Goal: Book appointment/travel/reservation

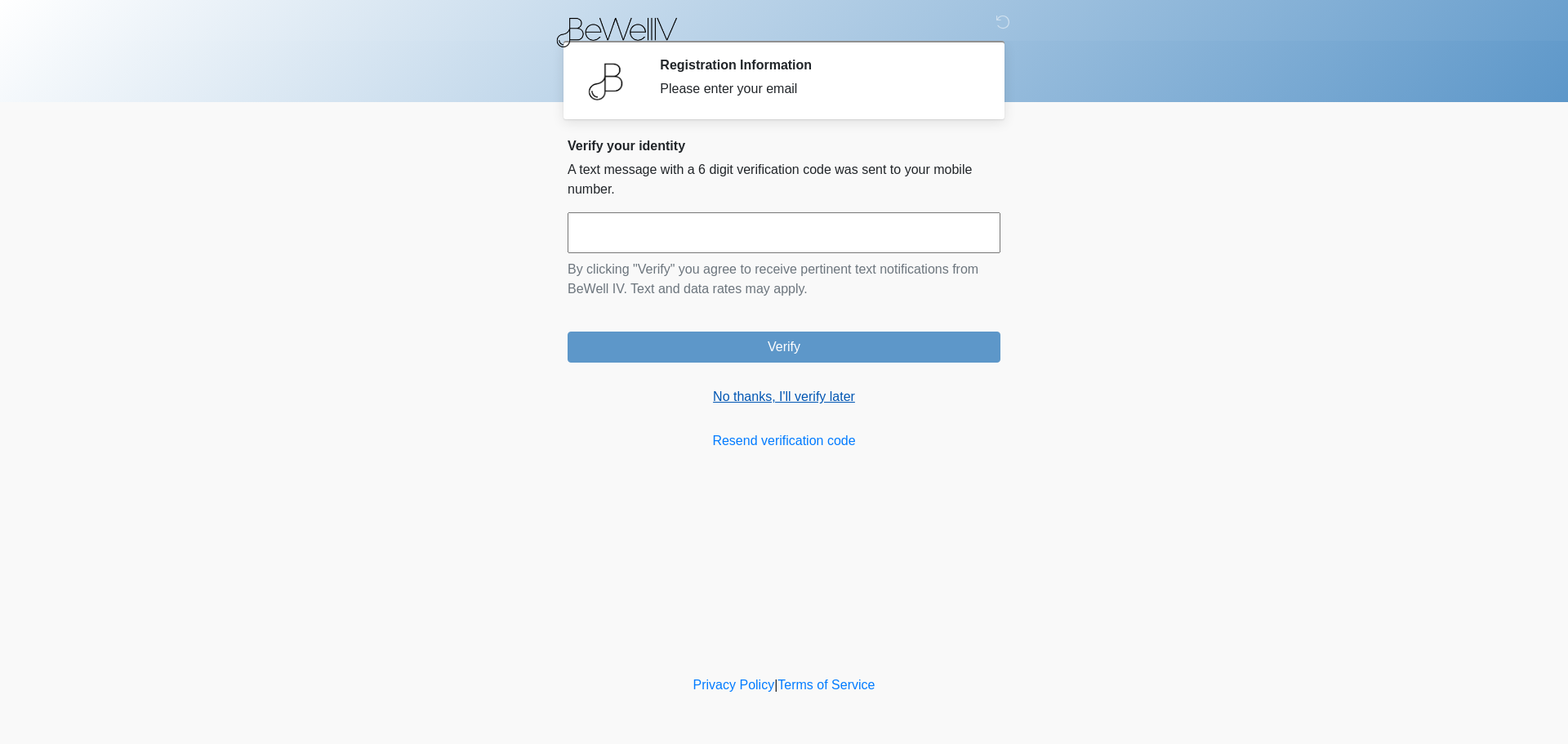
click at [803, 396] on link "No thanks, I'll verify later" at bounding box center [784, 397] width 433 height 20
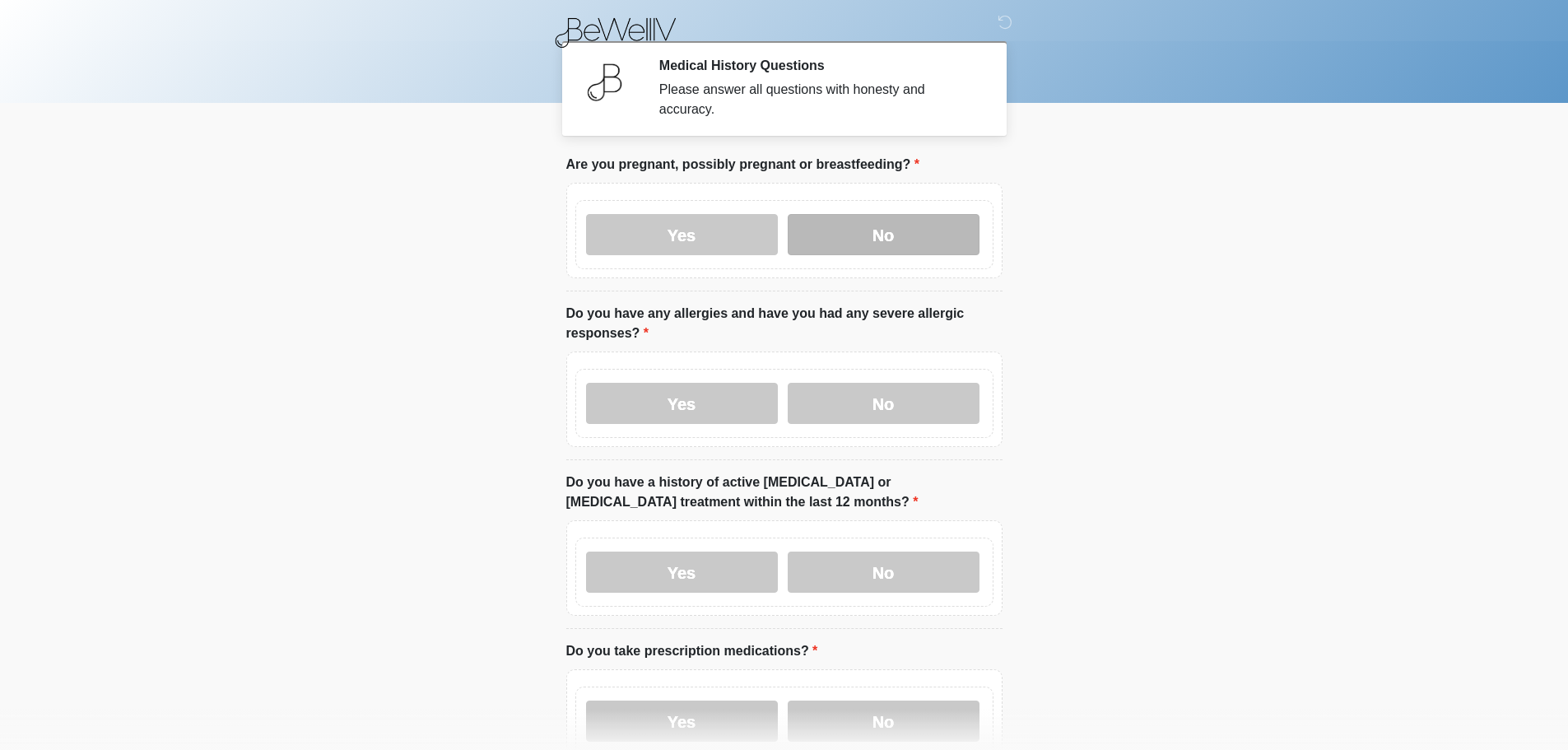
click at [847, 214] on label "No" at bounding box center [883, 235] width 191 height 42
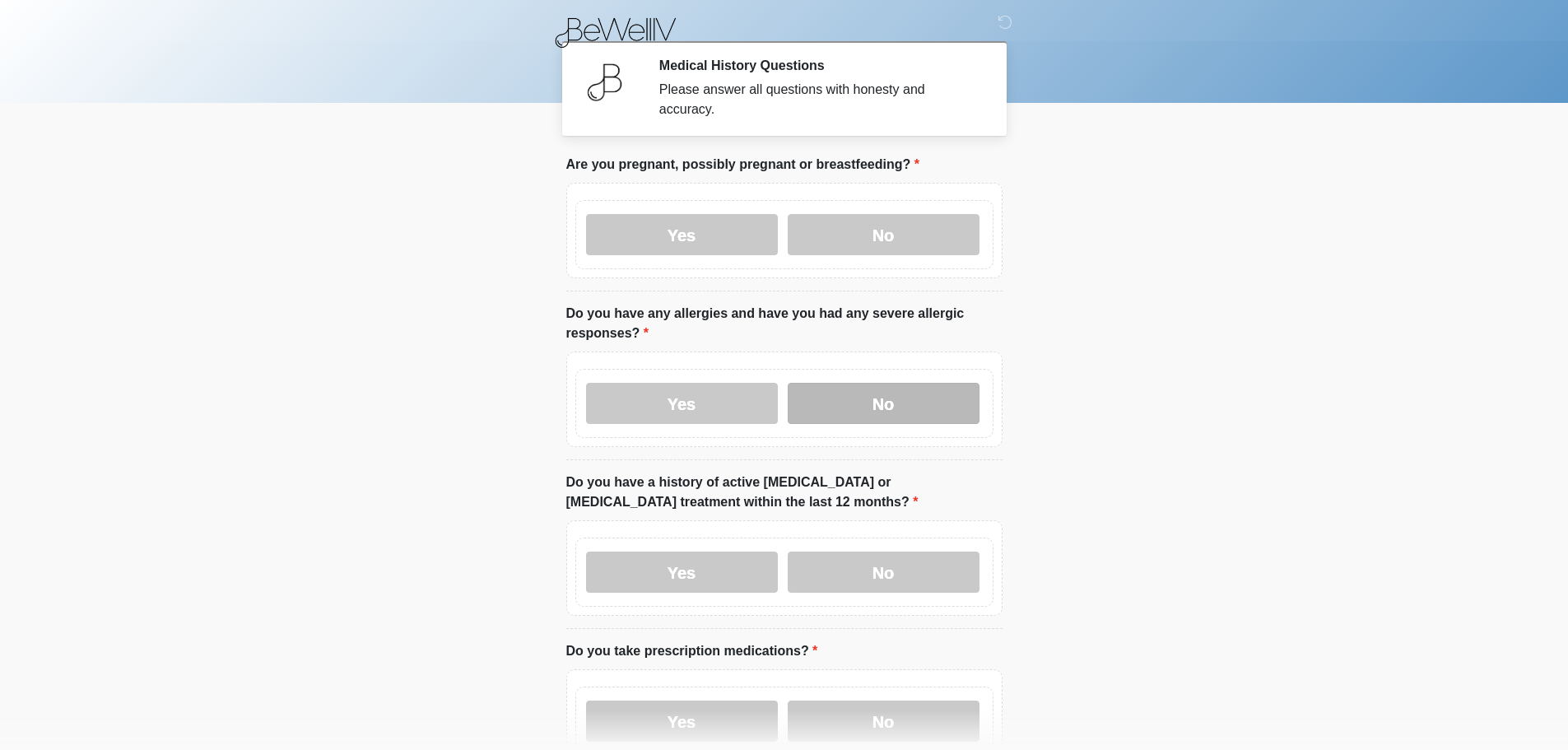
click at [865, 383] on label "No" at bounding box center [883, 404] width 191 height 42
click at [858, 555] on label "No" at bounding box center [883, 573] width 191 height 42
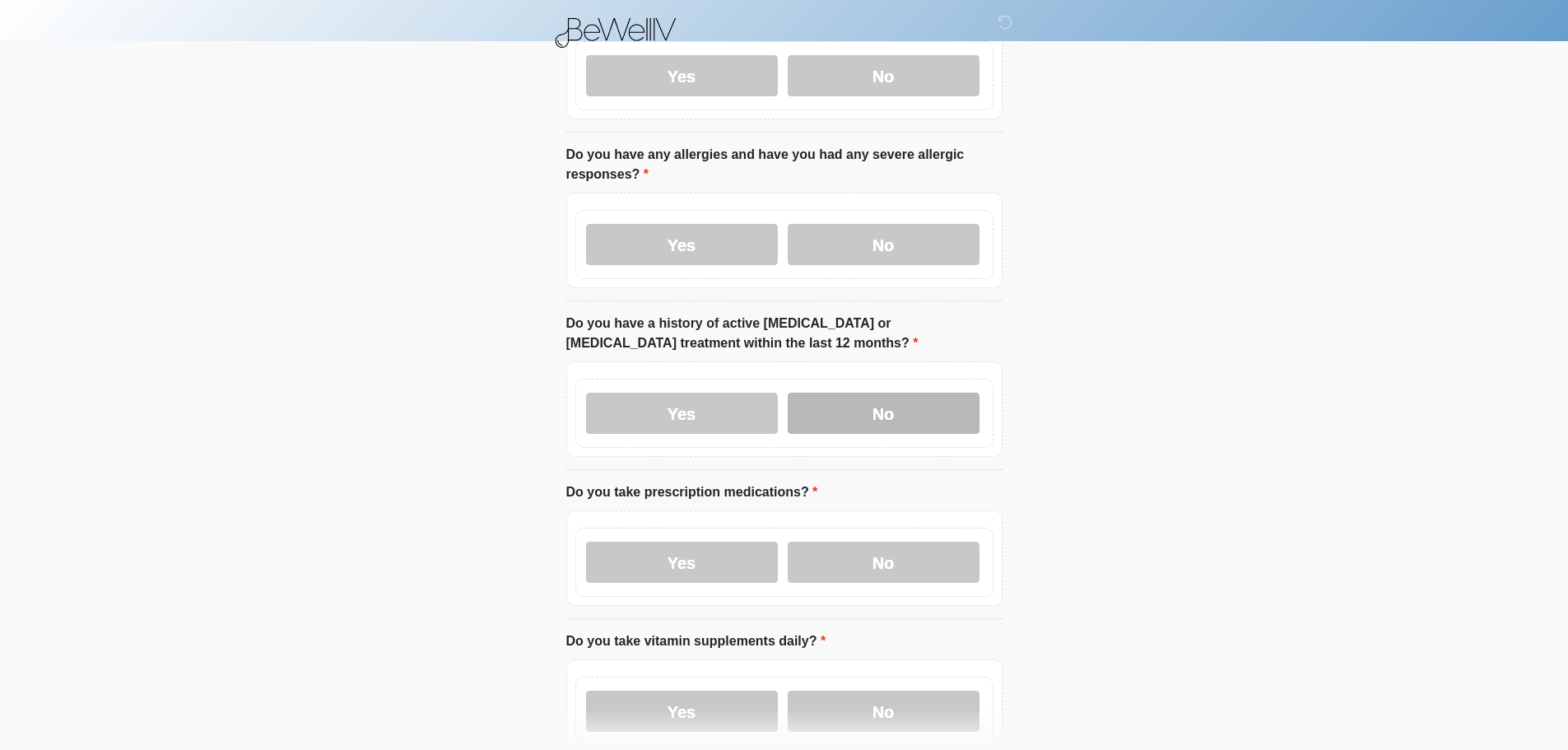
scroll to position [329, 0]
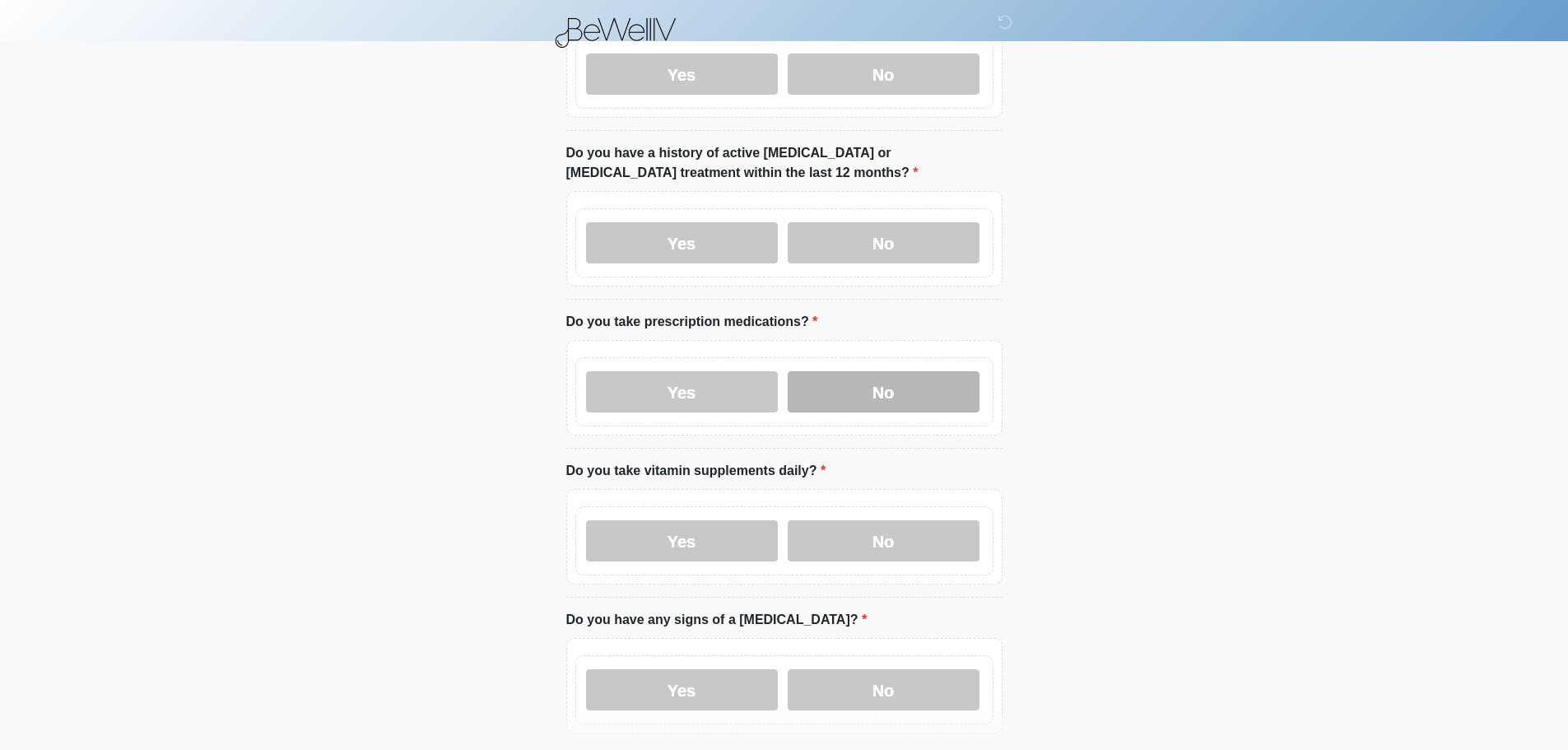
click at [859, 389] on label "No" at bounding box center [883, 392] width 191 height 42
click at [857, 521] on label "No" at bounding box center [883, 542] width 191 height 42
click at [898, 670] on label "No" at bounding box center [883, 691] width 191 height 42
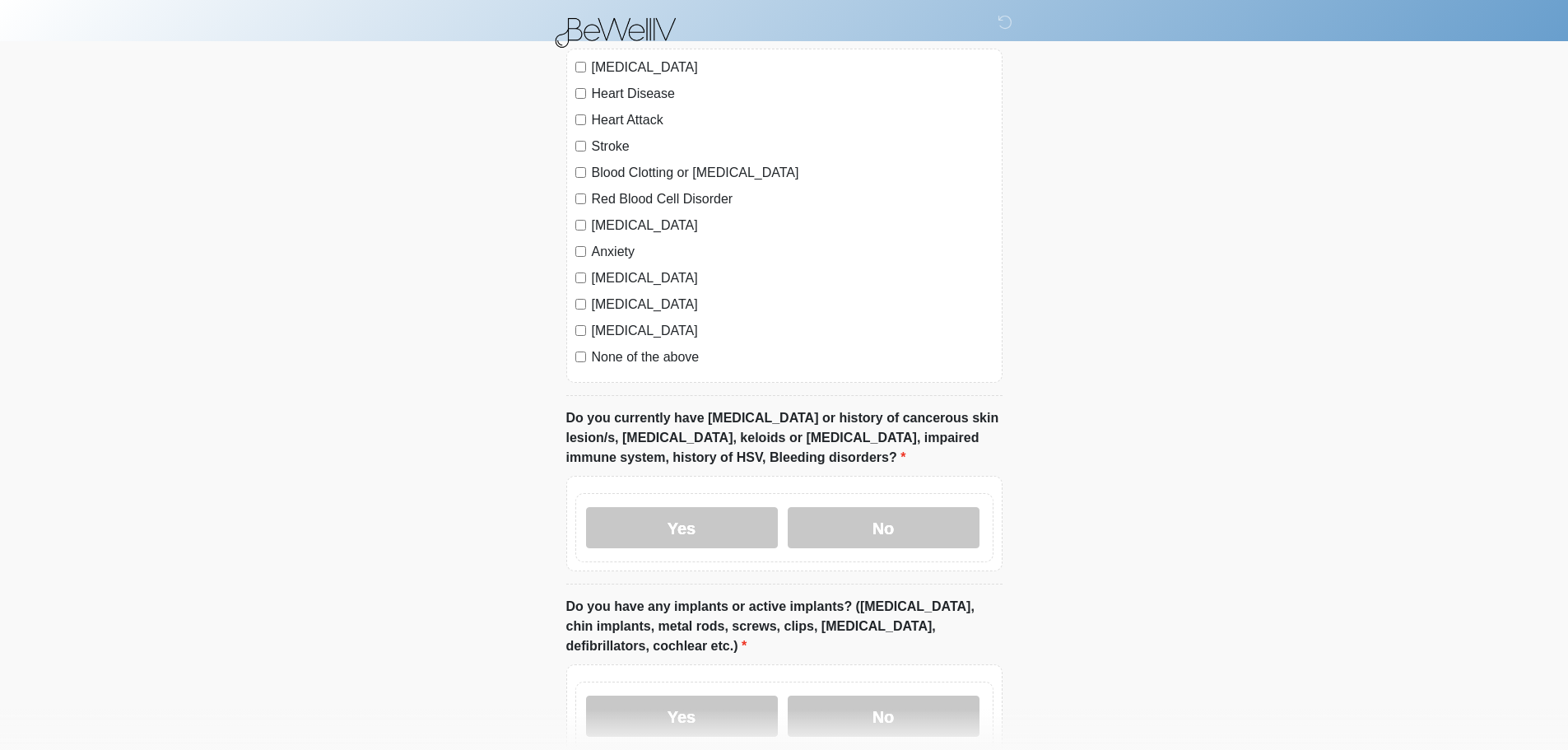
scroll to position [1153, 0]
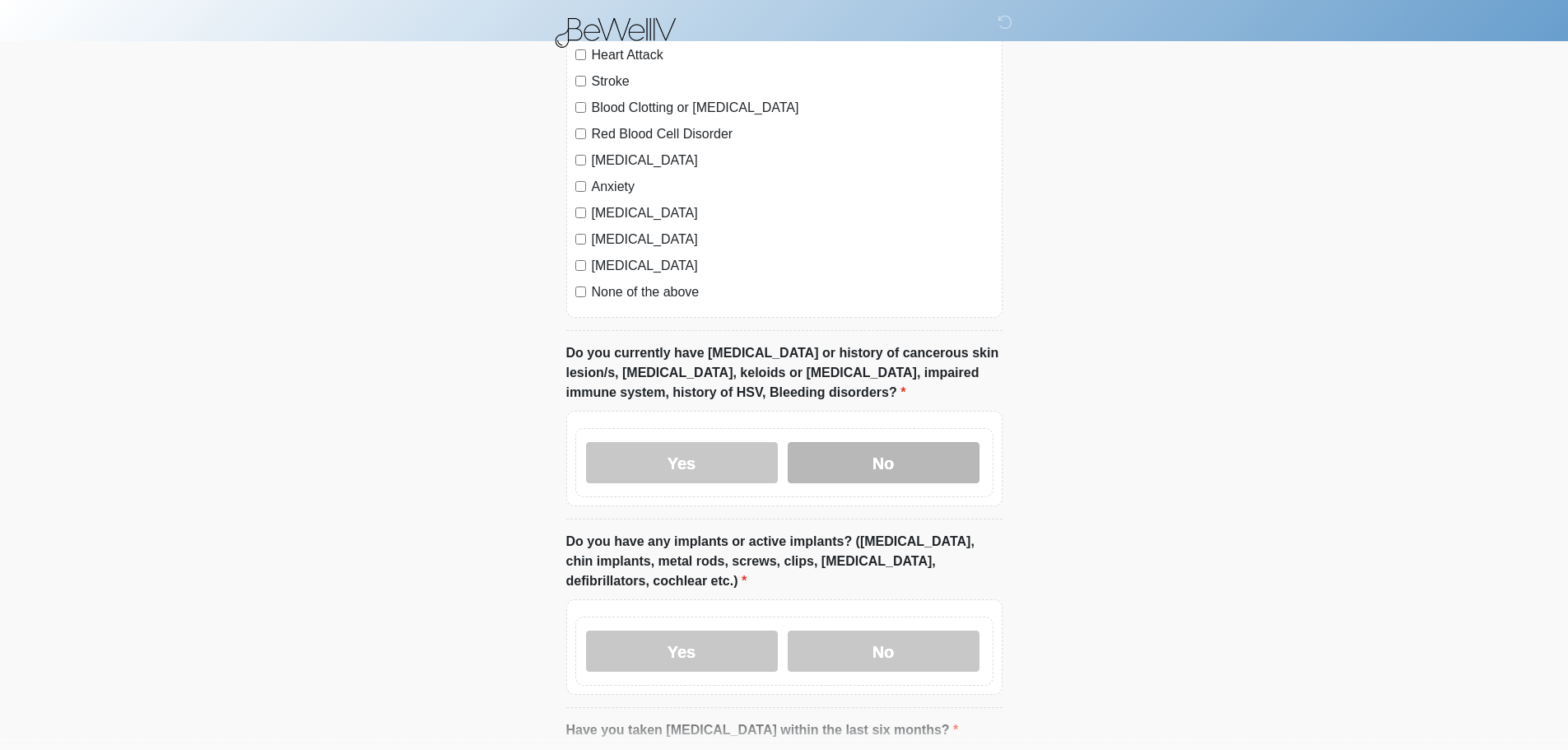
click at [915, 442] on label "No" at bounding box center [883, 463] width 191 height 42
click at [922, 640] on label "No" at bounding box center [883, 652] width 191 height 42
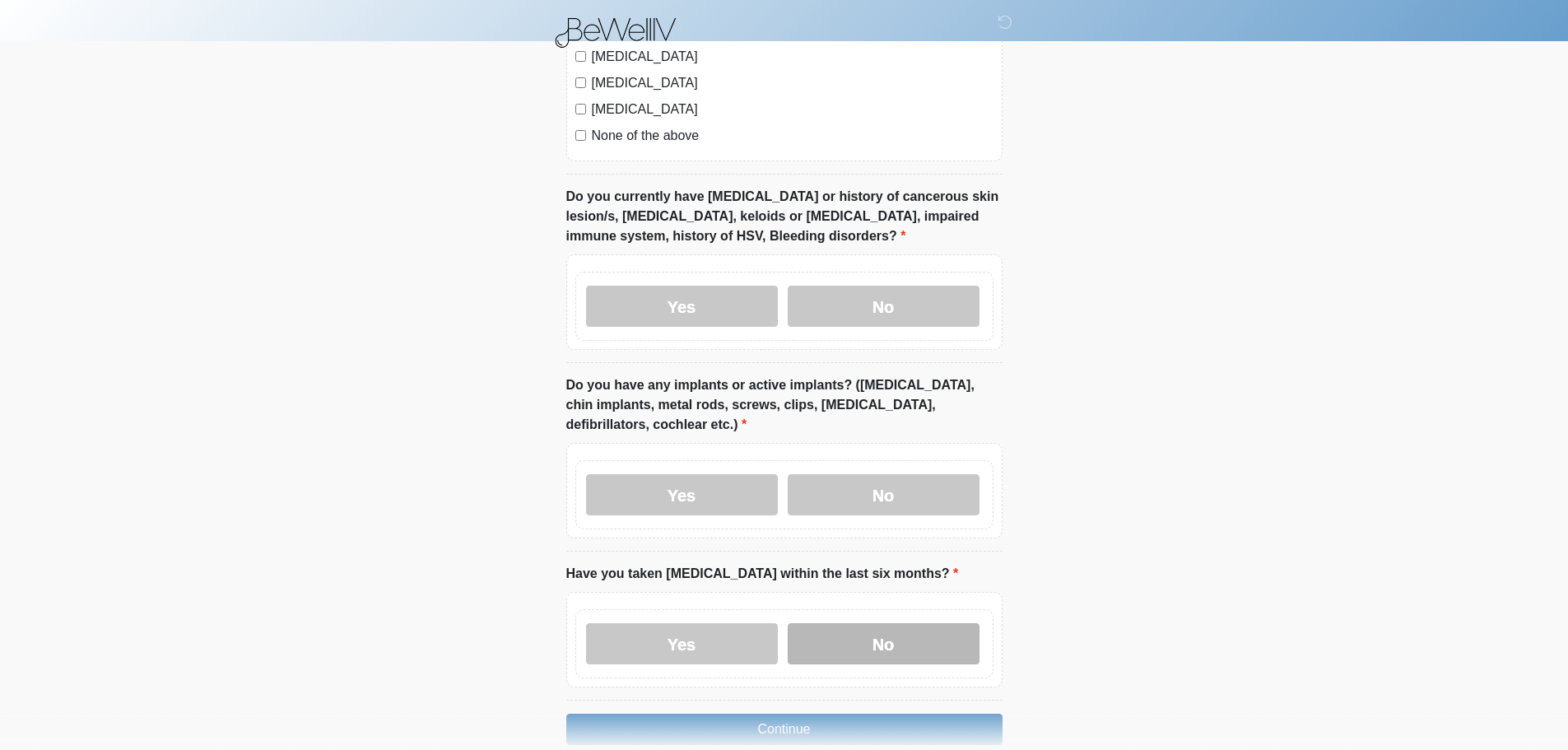
scroll to position [1378, 0]
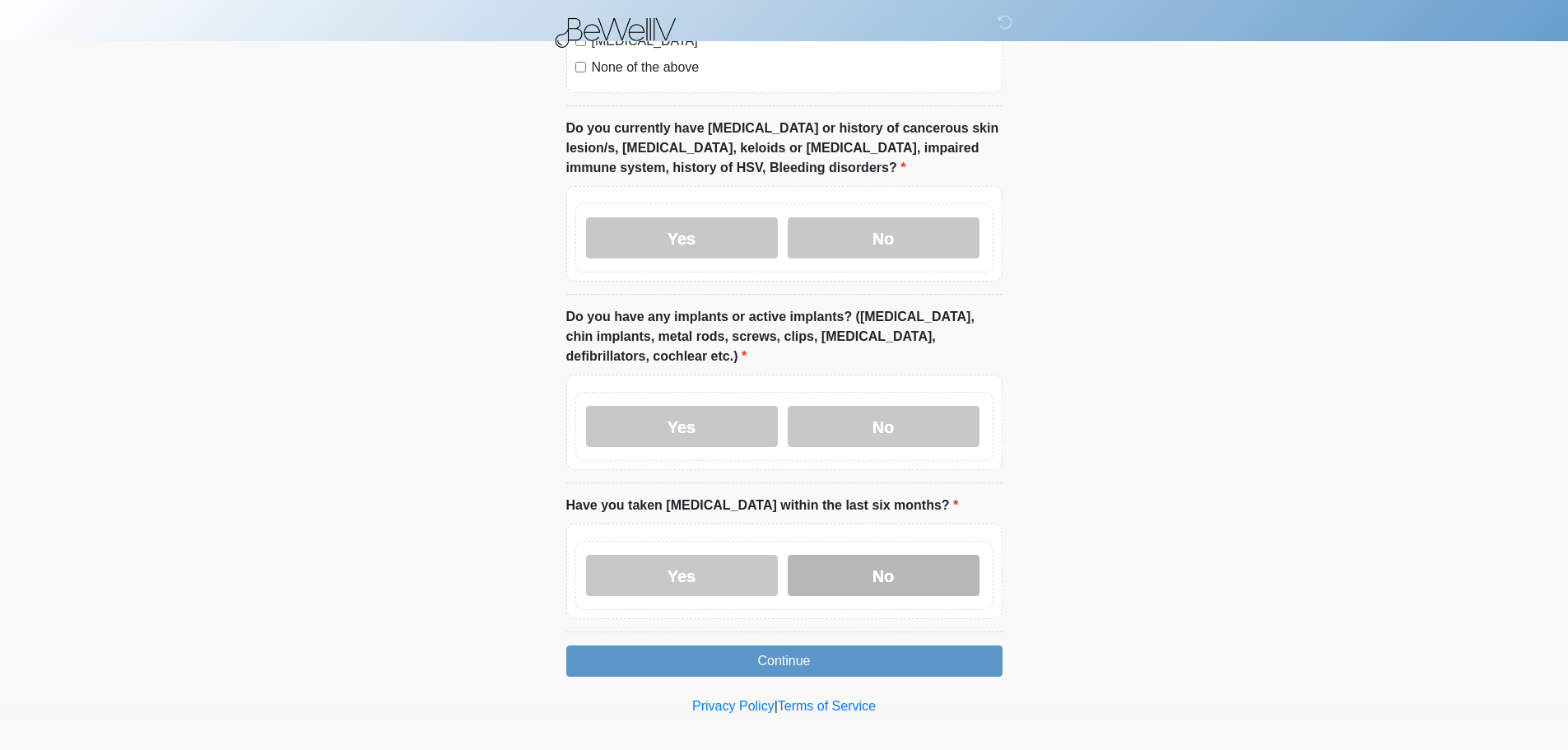
click at [901, 567] on label "No" at bounding box center [883, 575] width 191 height 42
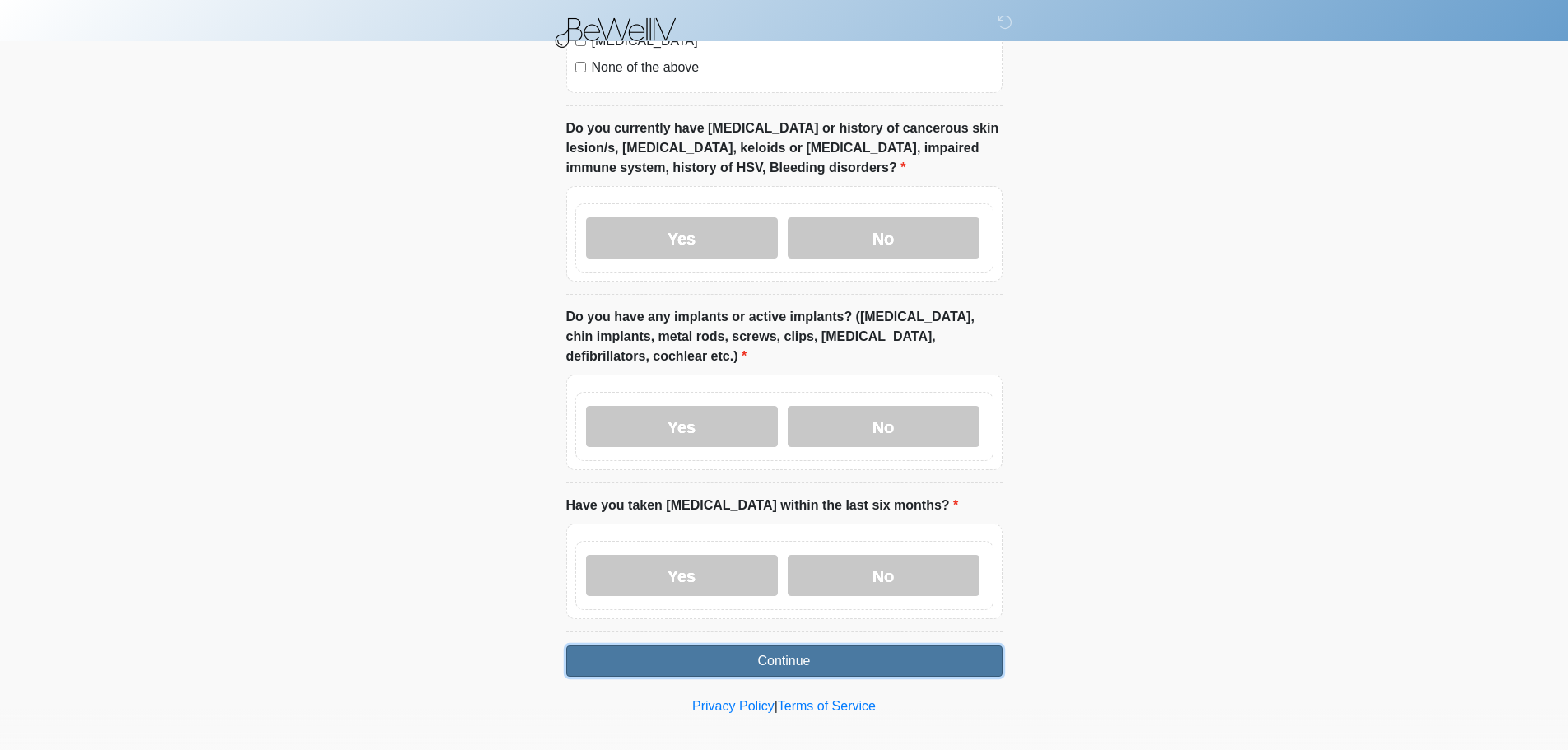
click at [780, 648] on button "Continue" at bounding box center [784, 661] width 437 height 31
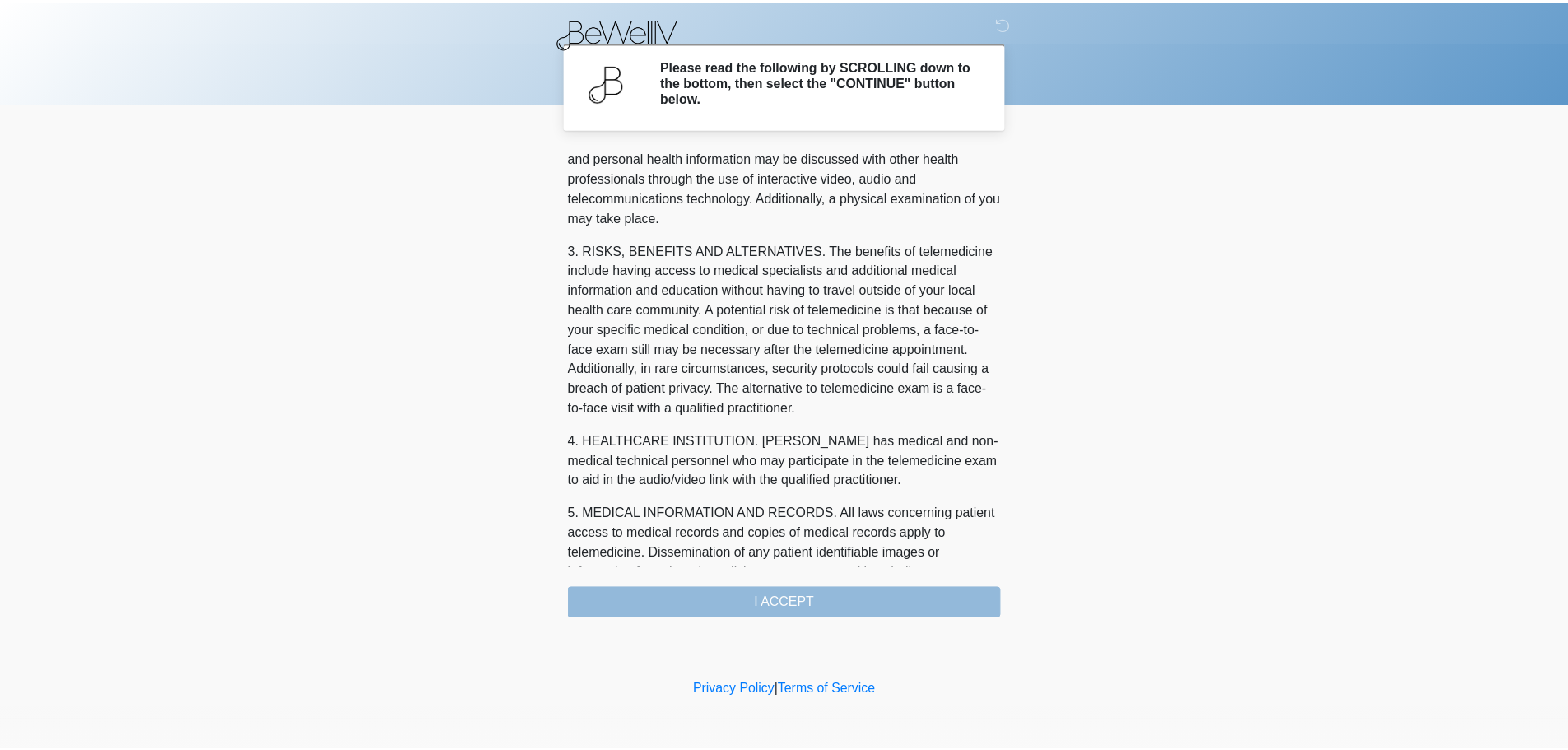
scroll to position [535, 0]
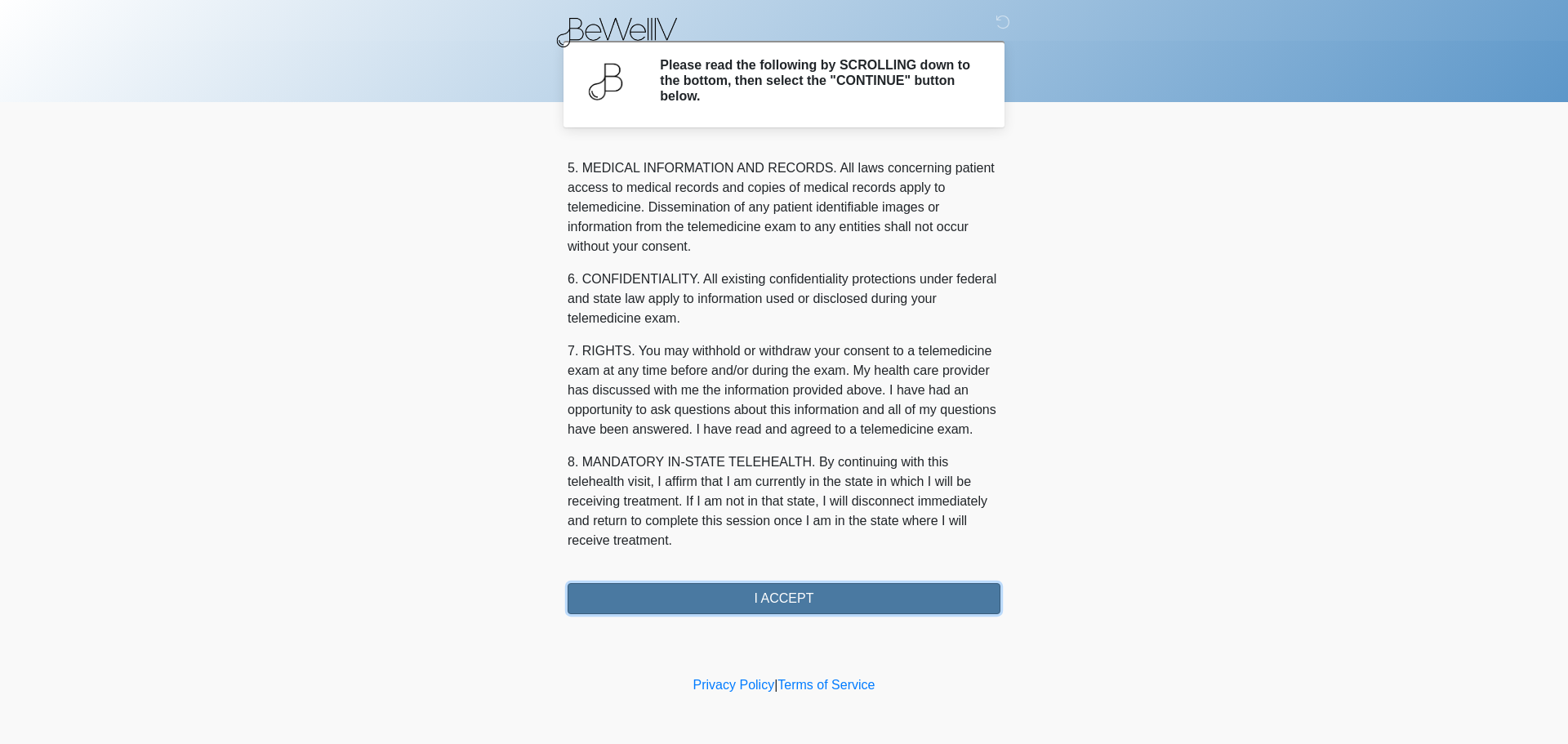
click at [757, 590] on button "I ACCEPT" at bounding box center [784, 598] width 433 height 31
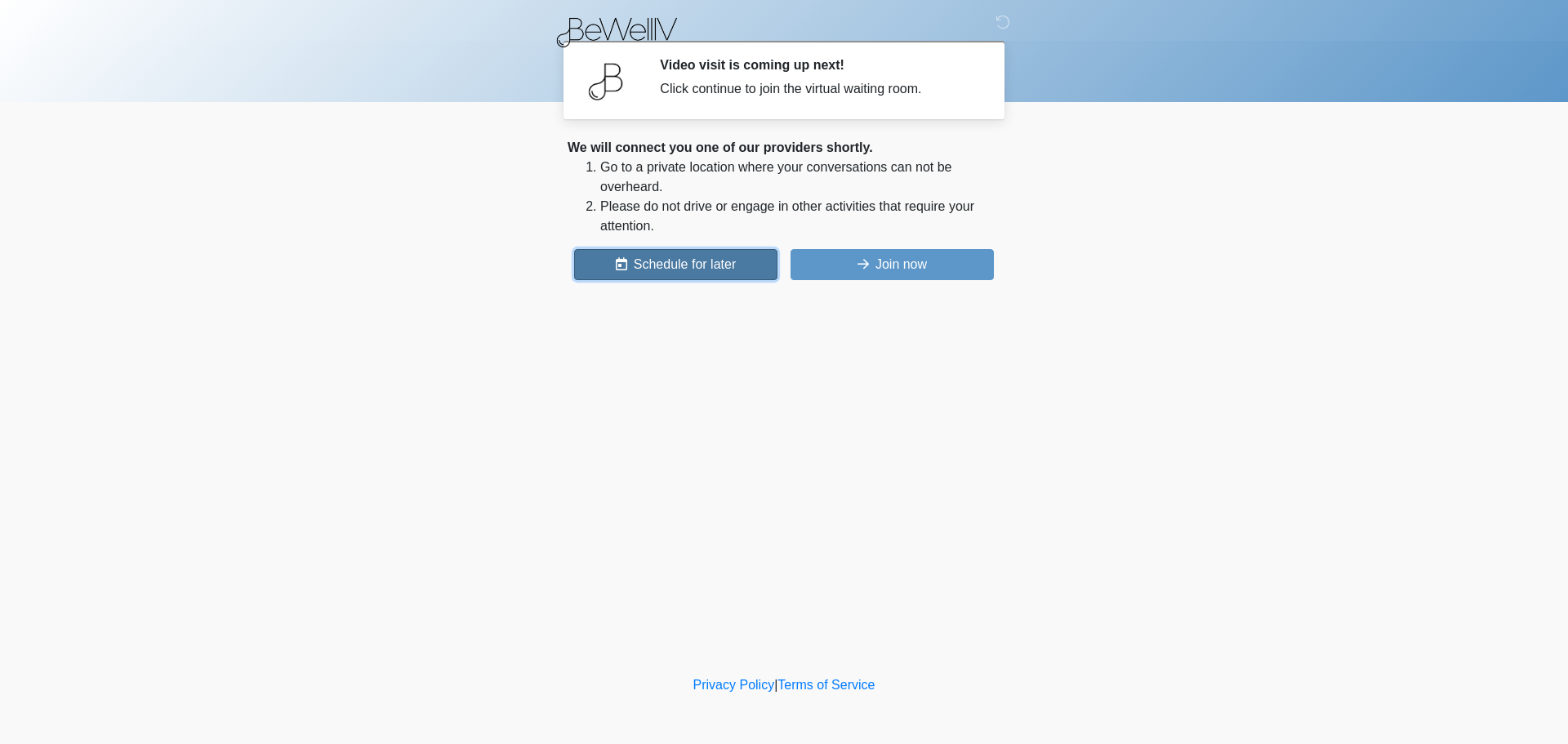
click at [602, 259] on button "Schedule for later" at bounding box center [675, 264] width 203 height 31
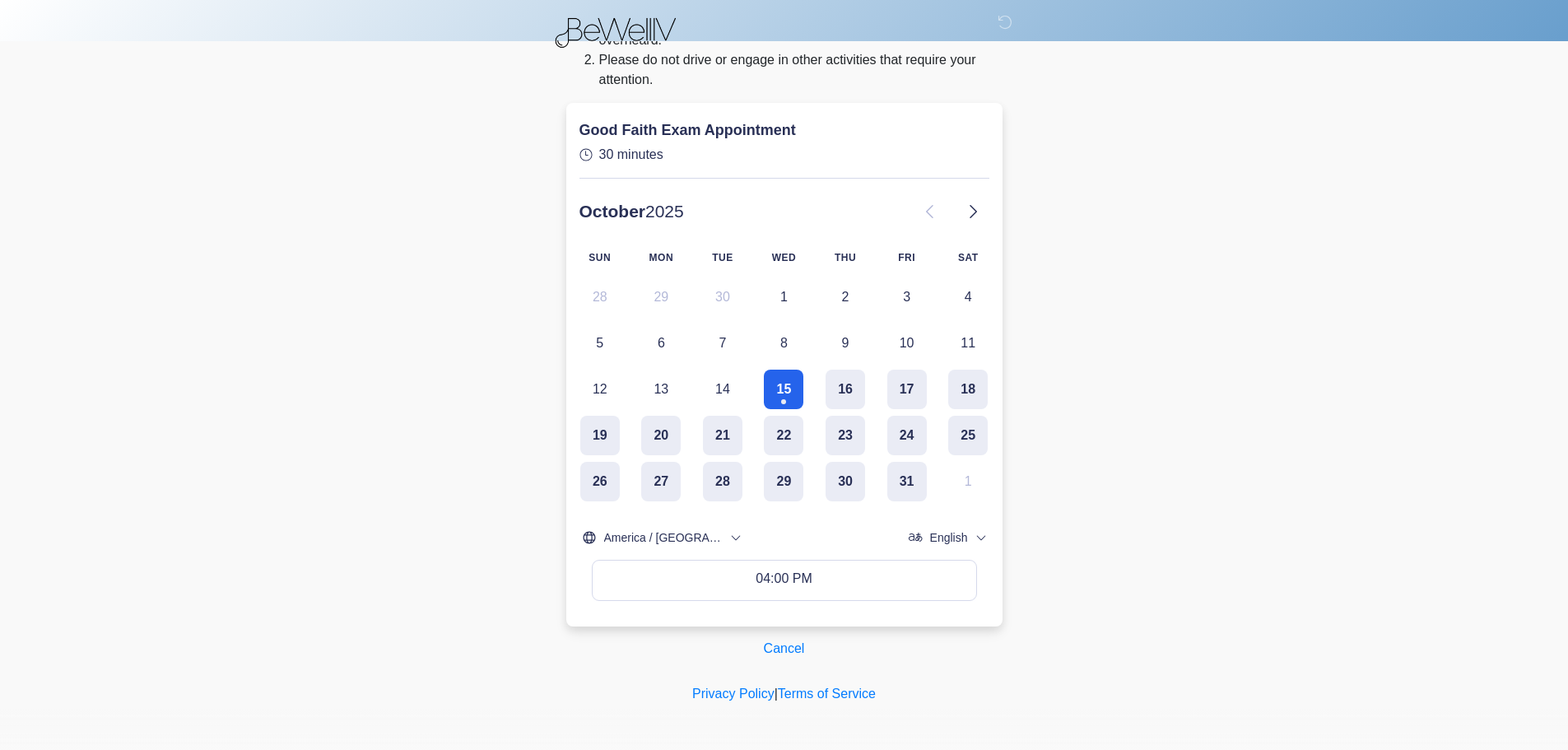
scroll to position [149, 0]
click at [830, 386] on button "16" at bounding box center [846, 389] width 40 height 40
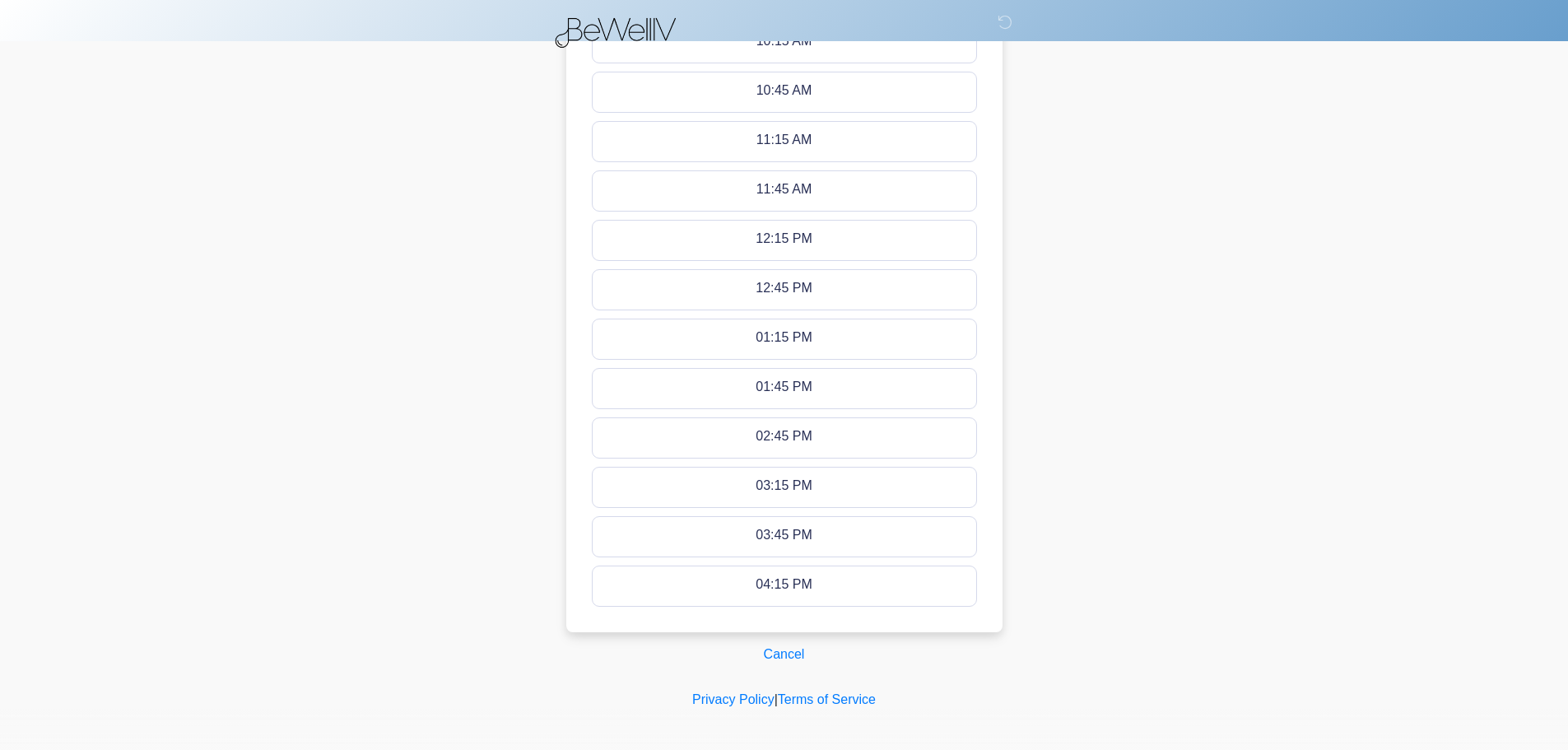
scroll to position [792, 0]
click at [782, 650] on button "Cancel" at bounding box center [784, 648] width 62 height 31
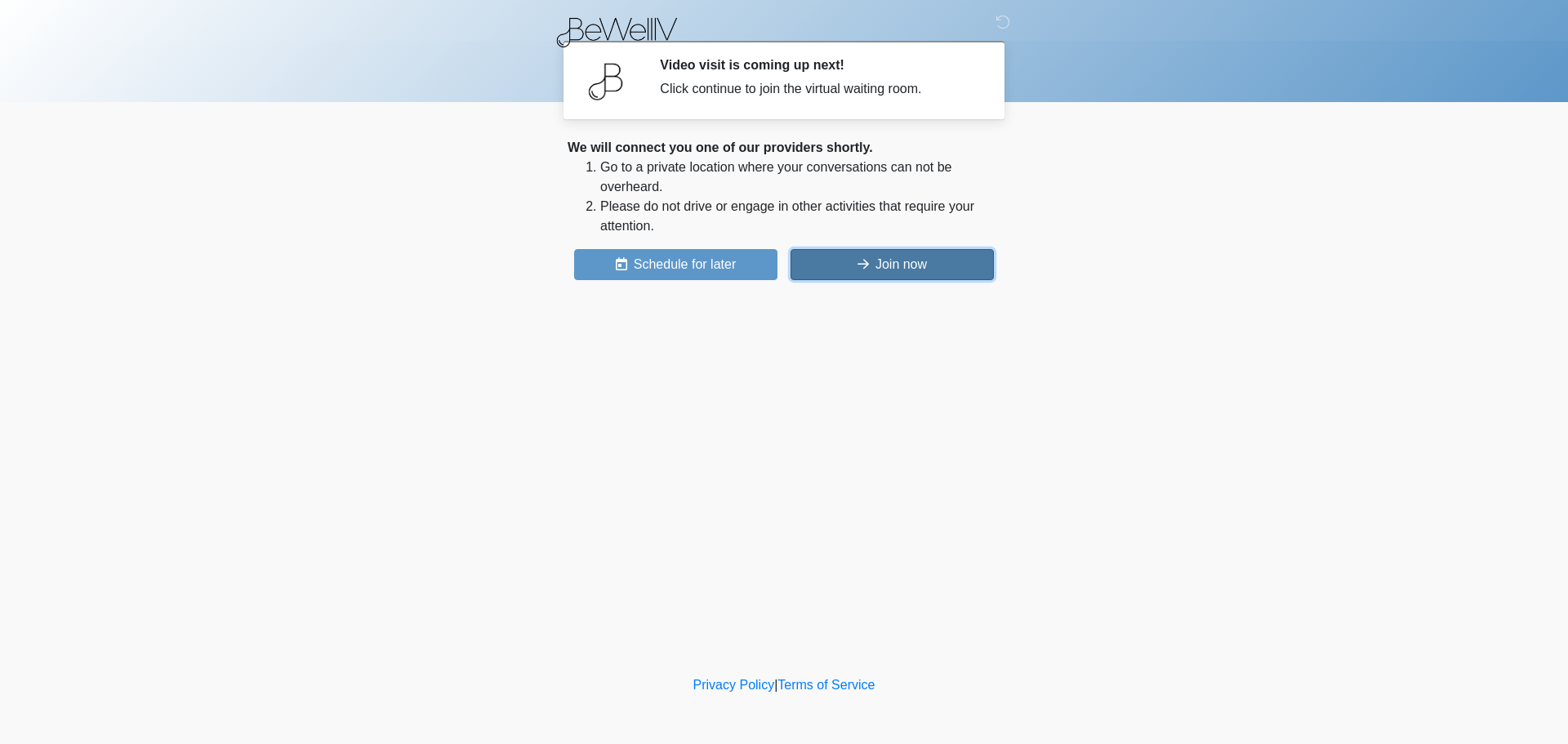
click at [866, 258] on icon at bounding box center [864, 264] width 11 height 13
